Goal: Use online tool/utility

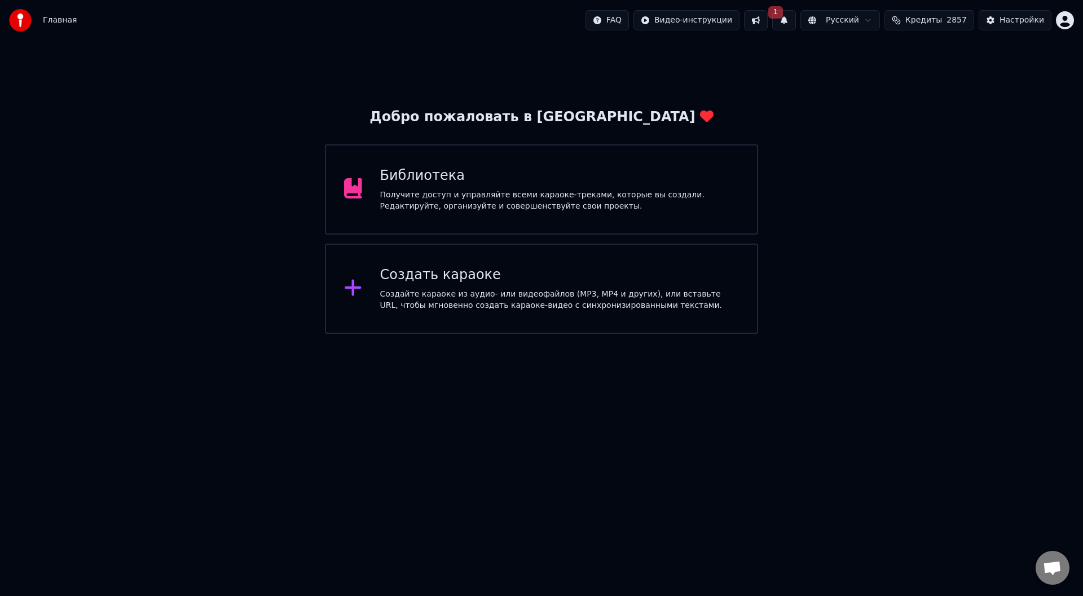
click at [796, 22] on button "1" at bounding box center [784, 20] width 24 height 20
click at [872, 54] on button "Обновить" at bounding box center [883, 56] width 59 height 20
